Goal: Find specific page/section: Find specific page/section

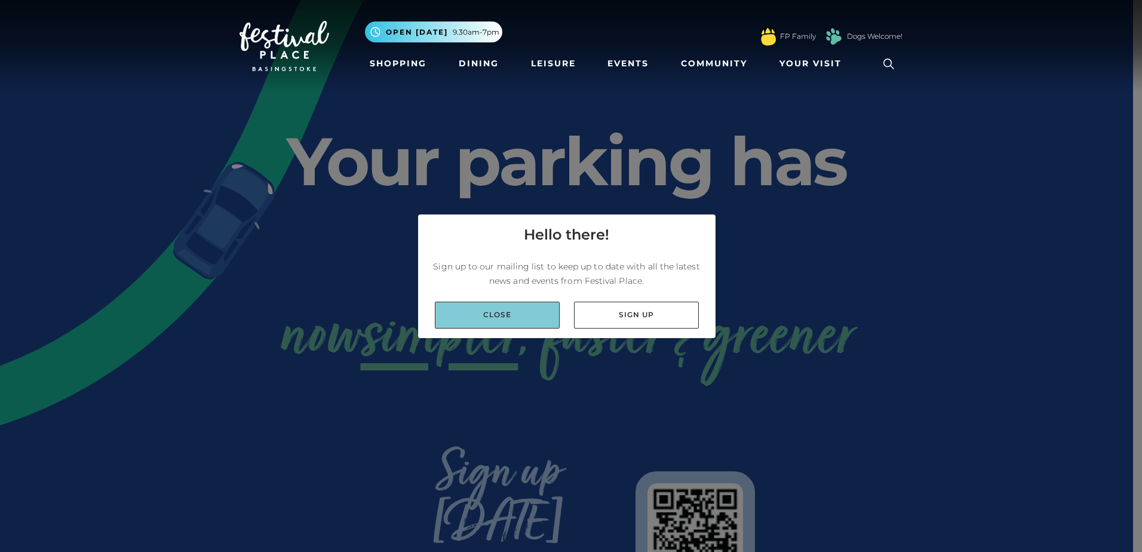
click at [505, 318] on link "Close" at bounding box center [497, 315] width 125 height 27
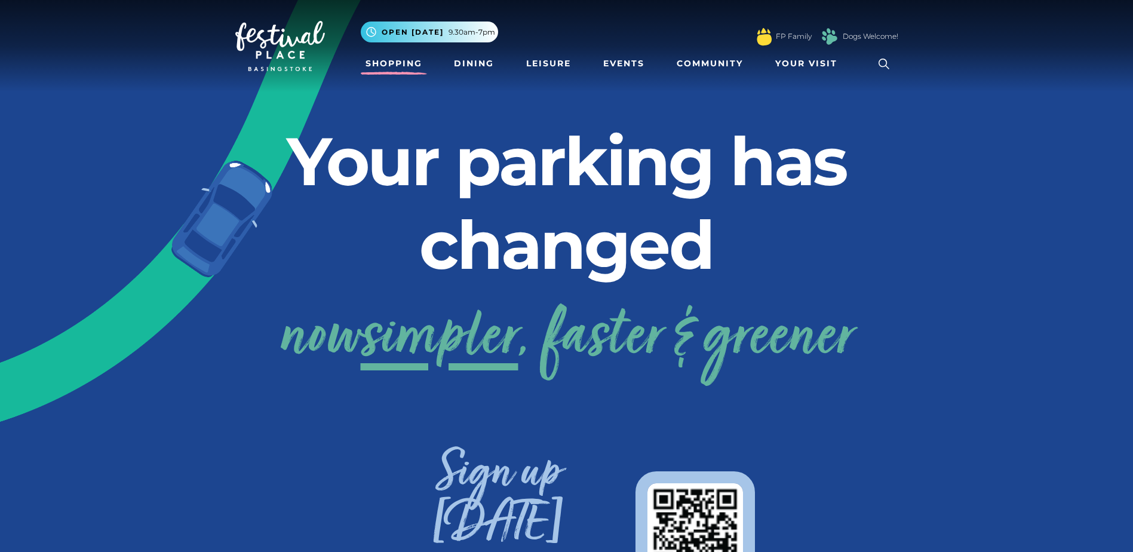
click at [408, 64] on link "Shopping" at bounding box center [394, 64] width 66 height 22
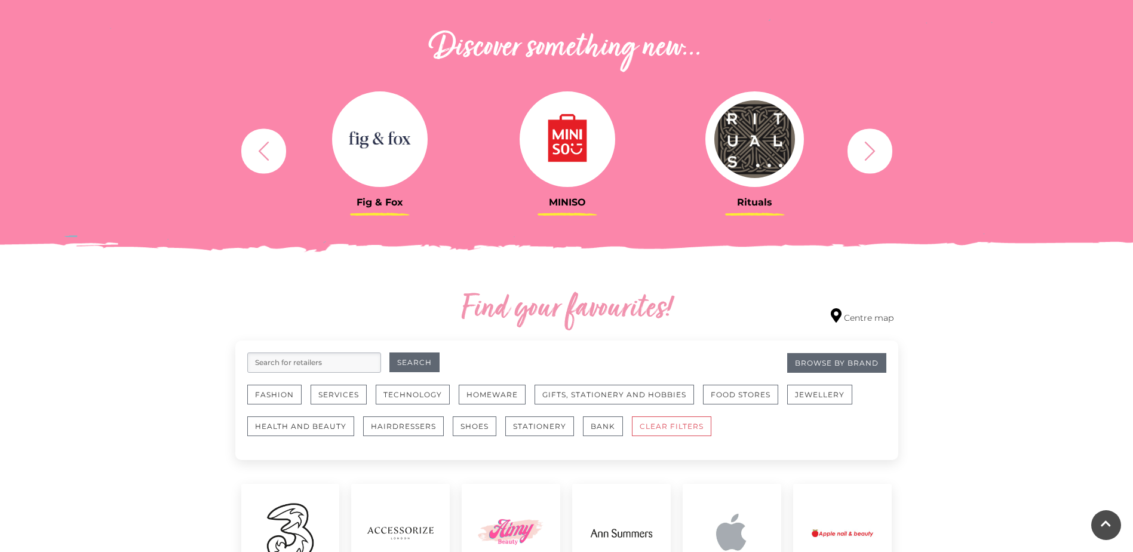
scroll to position [418, 0]
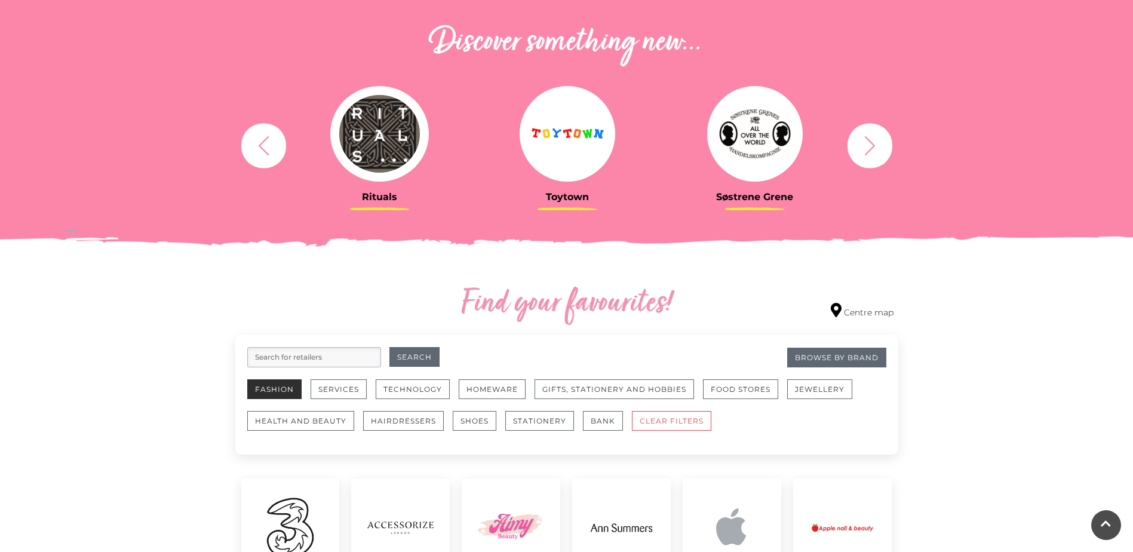
click at [271, 394] on button "Fashion" at bounding box center [274, 389] width 54 height 20
